Goal: Task Accomplishment & Management: Manage account settings

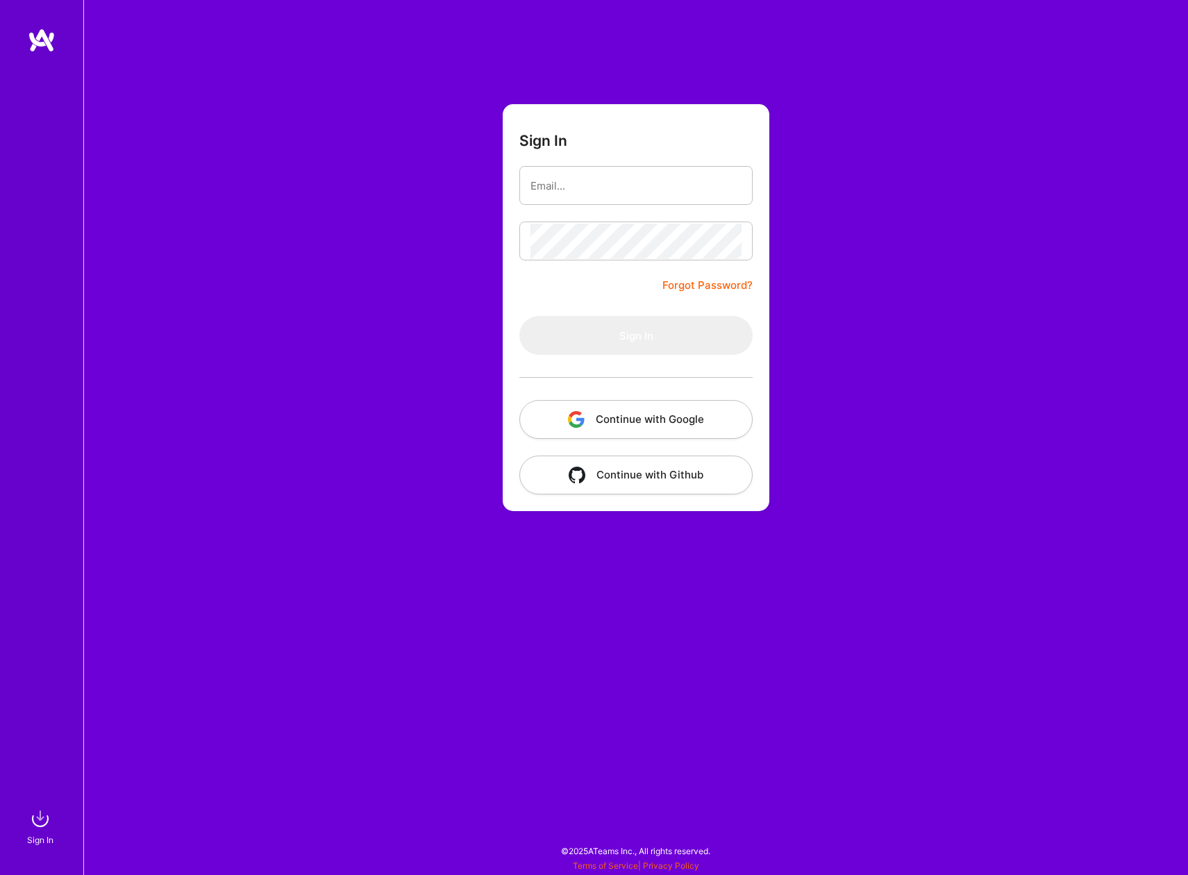
type input "[EMAIL_ADDRESS][DOMAIN_NAME]"
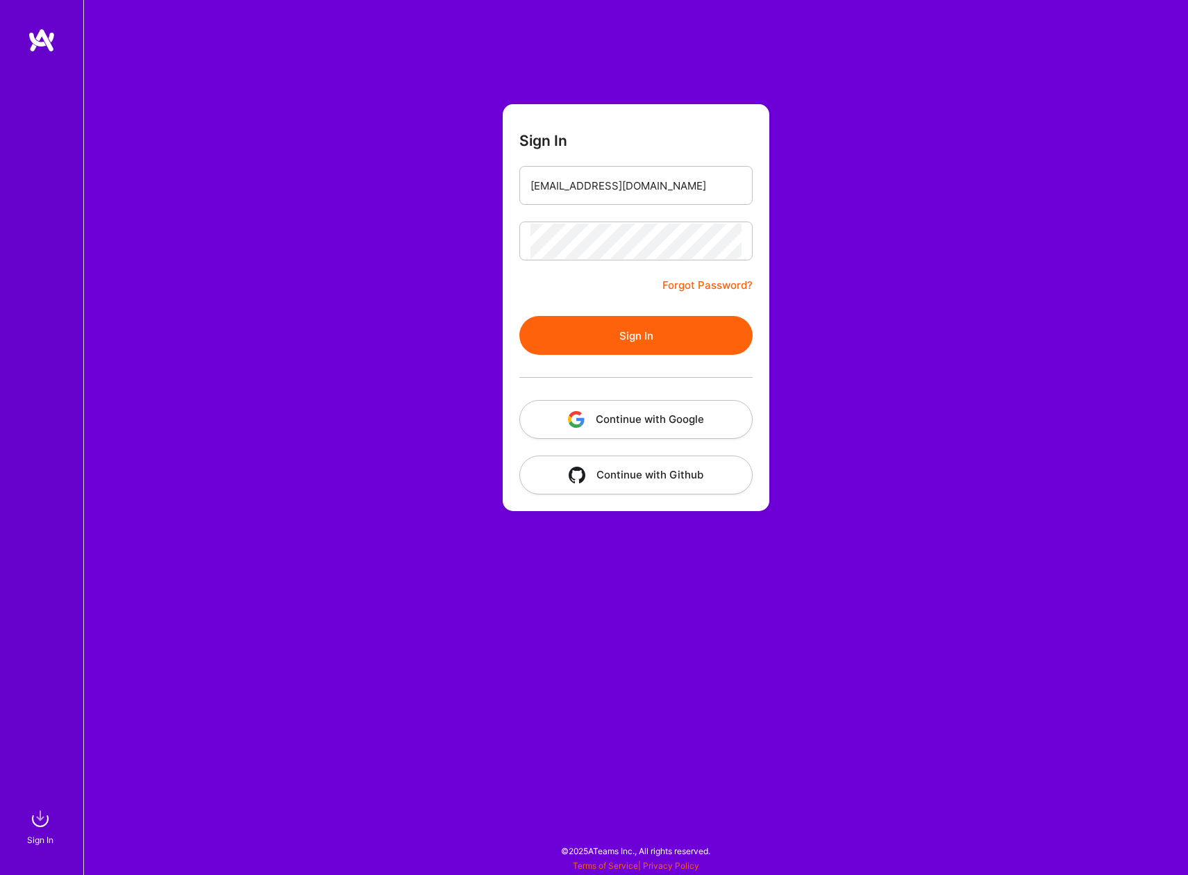
click at [630, 337] on button "Sign In" at bounding box center [635, 335] width 233 height 39
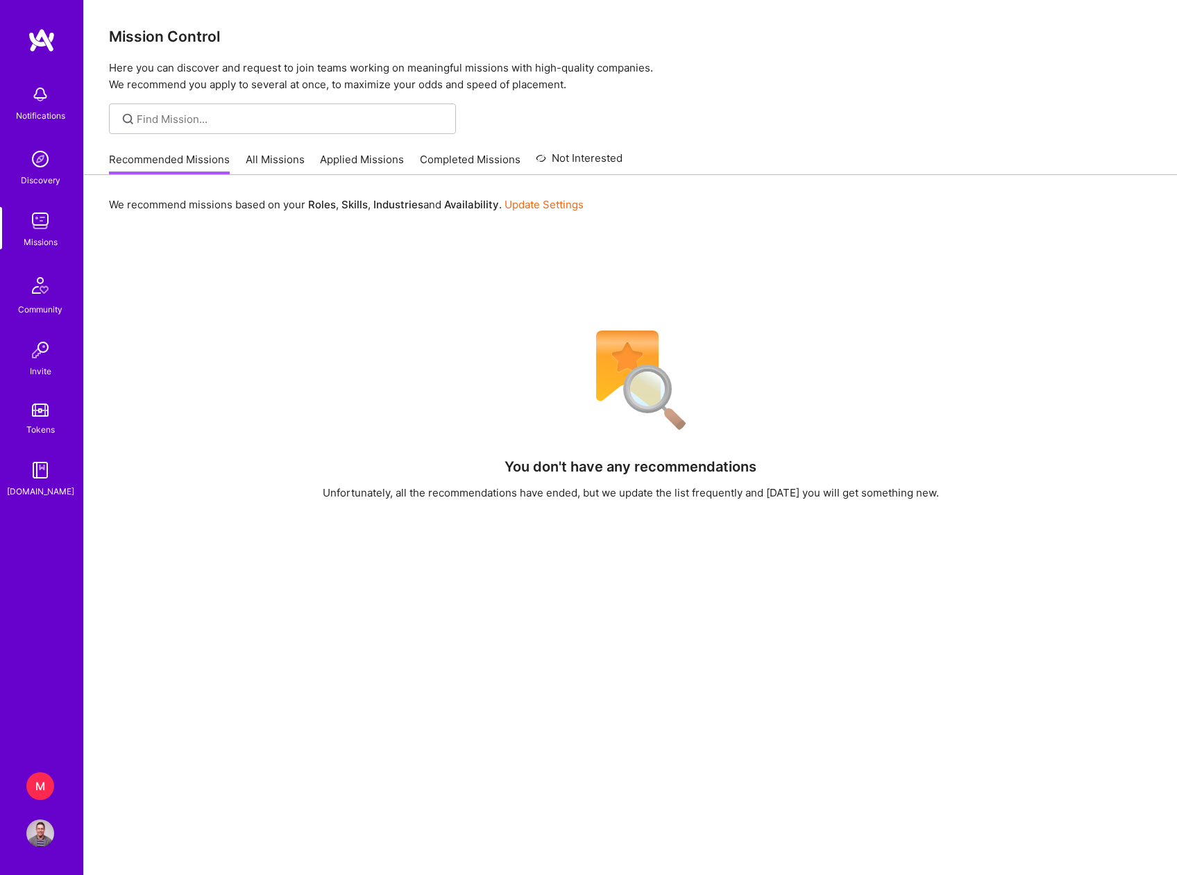
click at [49, 783] on div "M" at bounding box center [40, 786] width 28 height 28
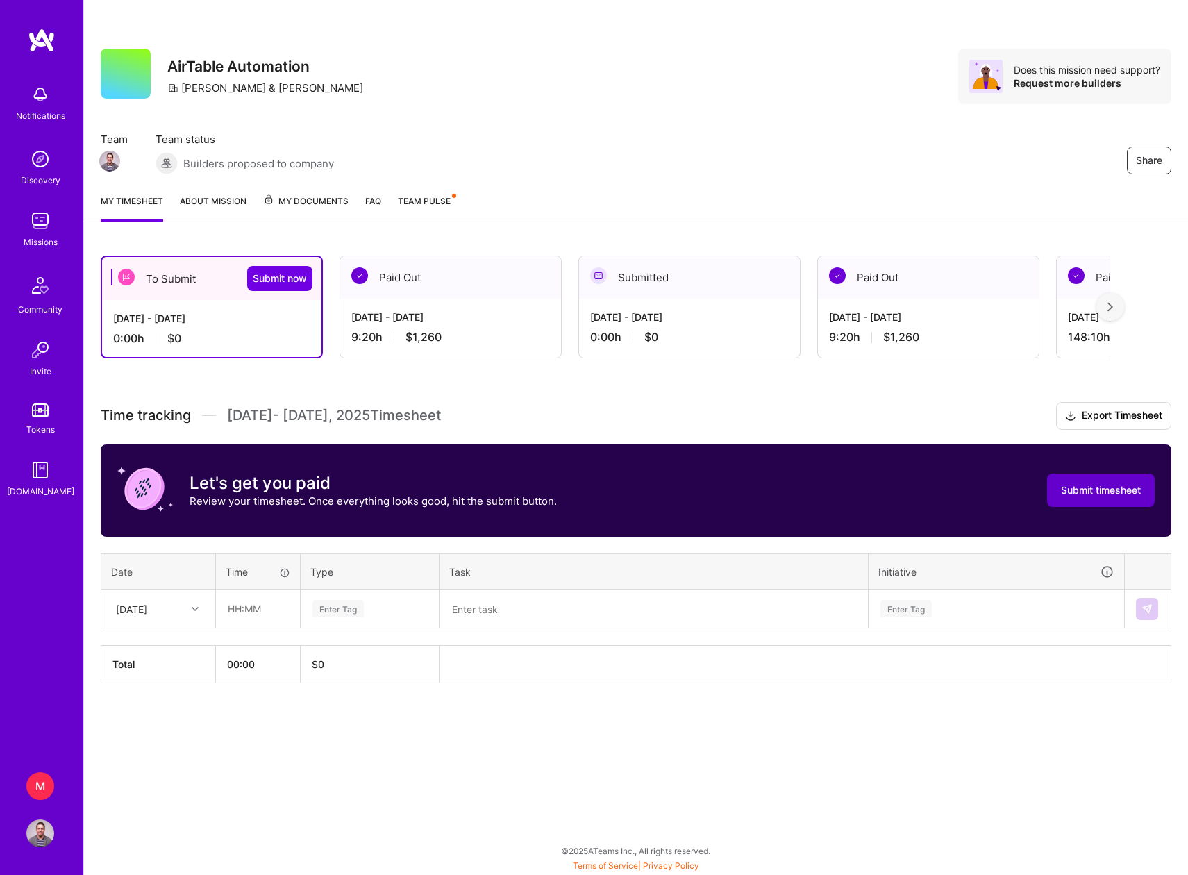
click at [1098, 488] on span "Submit timesheet" at bounding box center [1101, 490] width 80 height 14
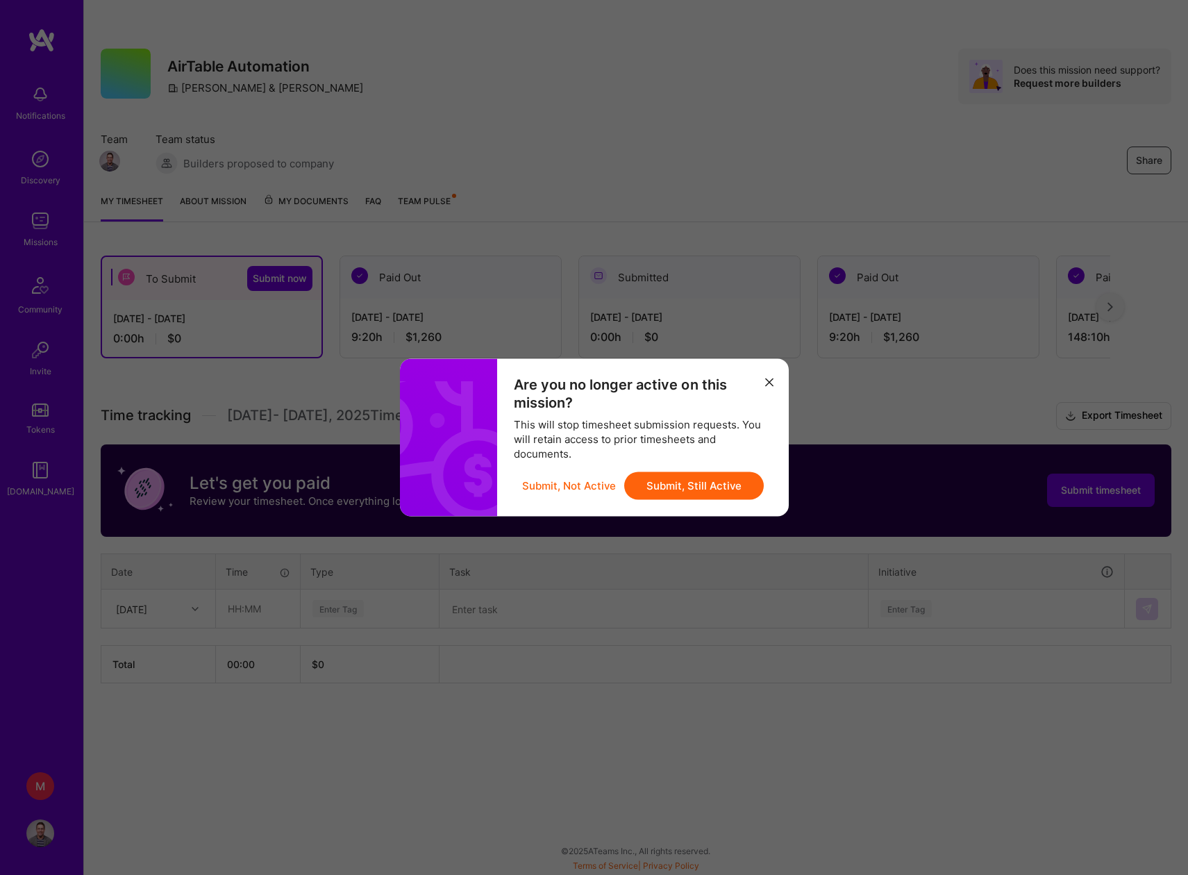
click at [652, 484] on button "Submit, Still Active" at bounding box center [694, 486] width 140 height 28
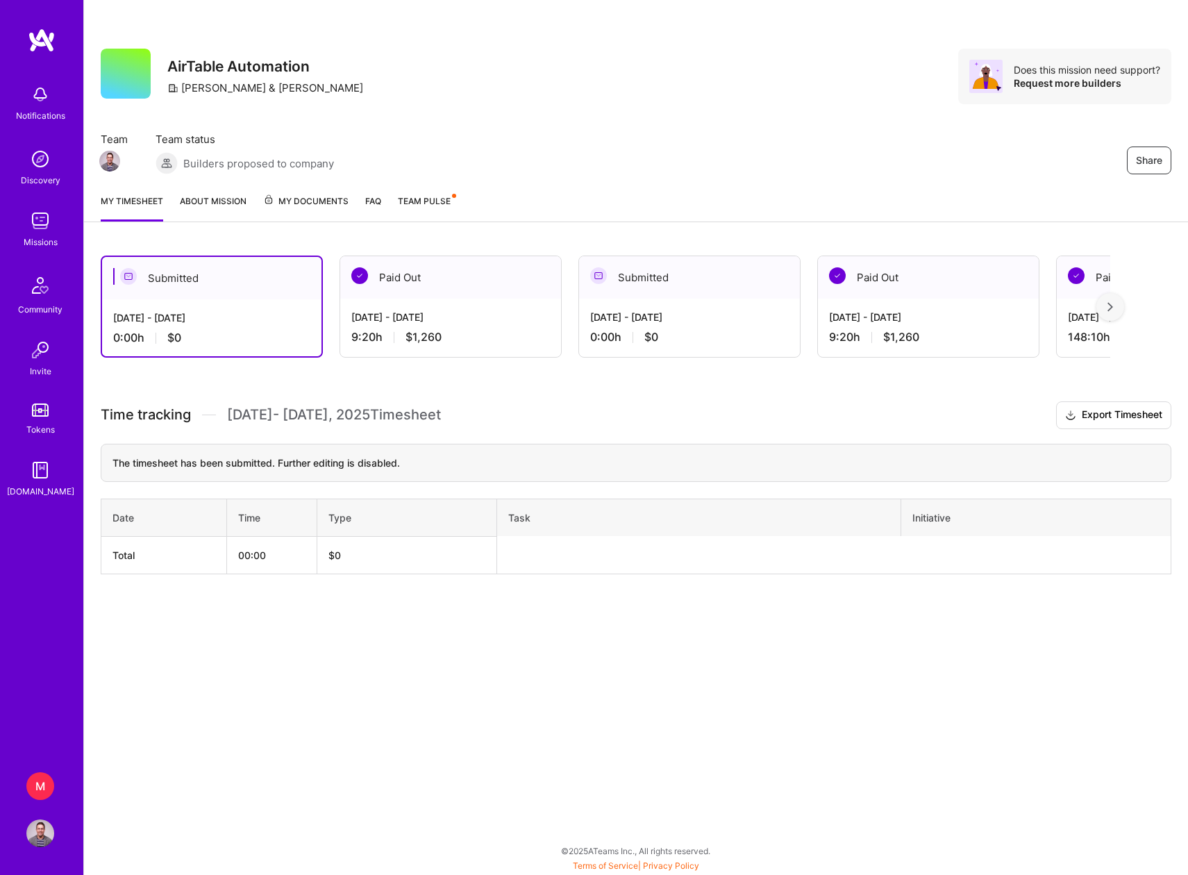
click at [1103, 308] on div at bounding box center [1110, 307] width 28 height 28
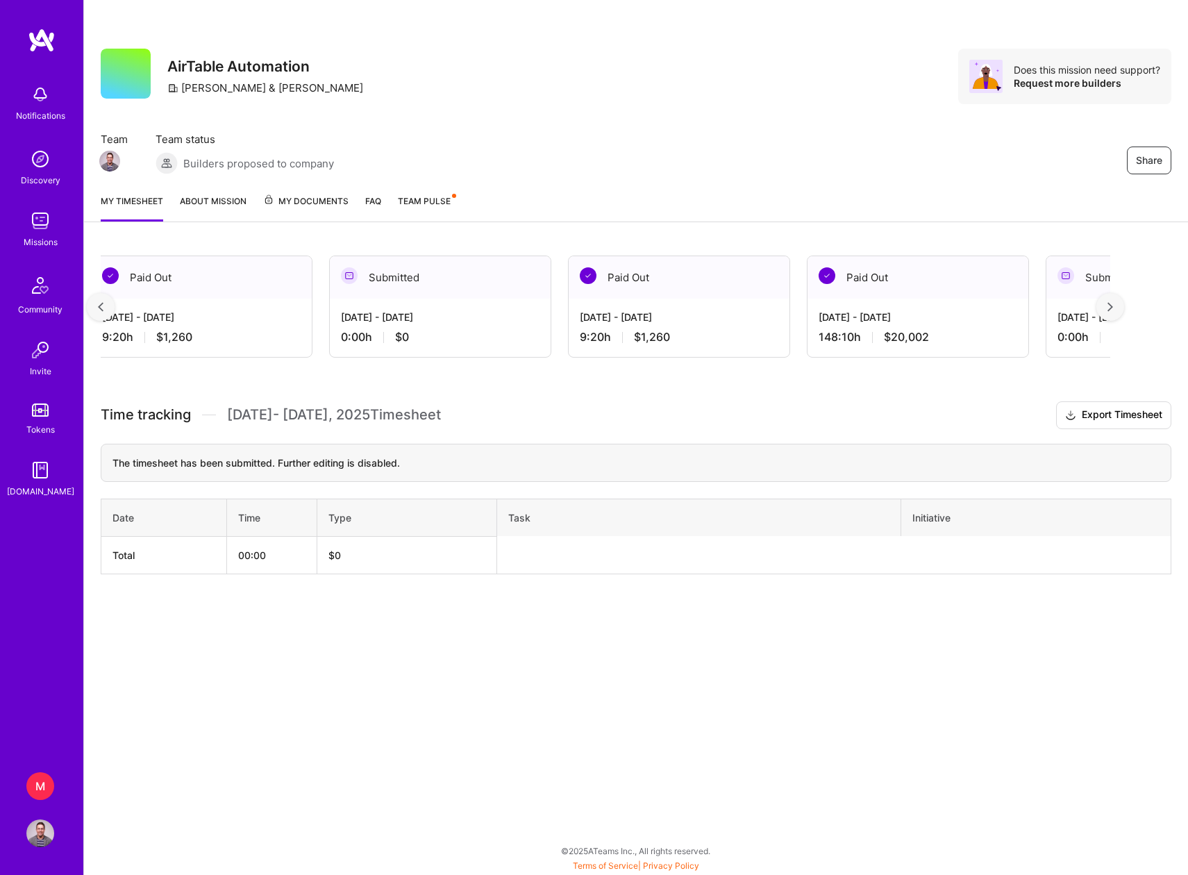
scroll to position [0, 255]
click at [103, 308] on img at bounding box center [101, 307] width 6 height 10
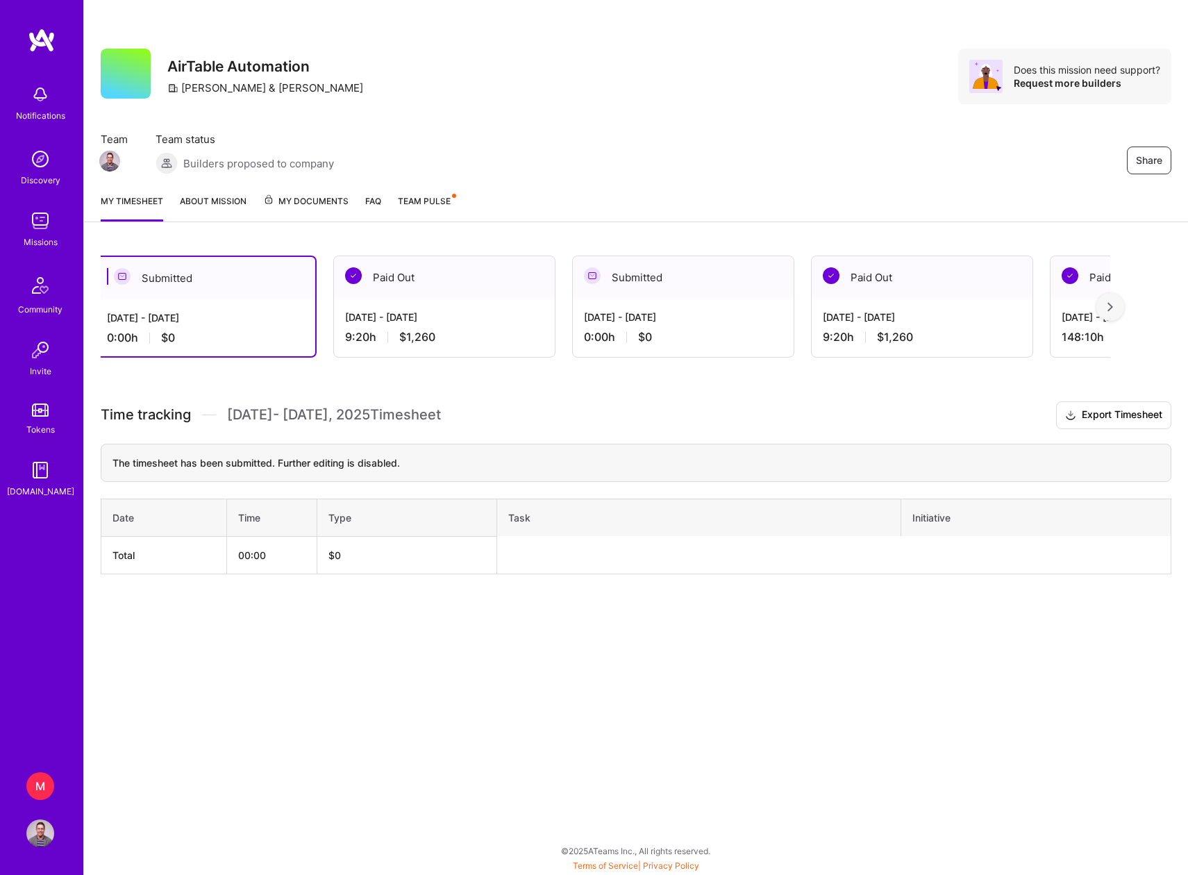
scroll to position [0, 0]
click at [556, 130] on div "Share AirTable Automation [PERSON_NAME] & [PERSON_NAME] Does this mission need …" at bounding box center [636, 91] width 1104 height 183
